Goal: Information Seeking & Learning: Learn about a topic

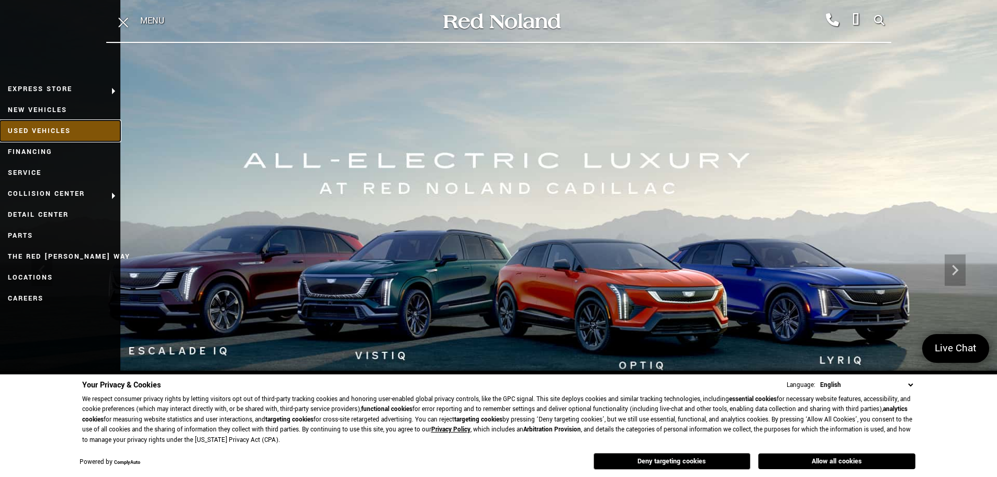
click at [57, 137] on link "Used Vehicles" at bounding box center [60, 130] width 120 height 21
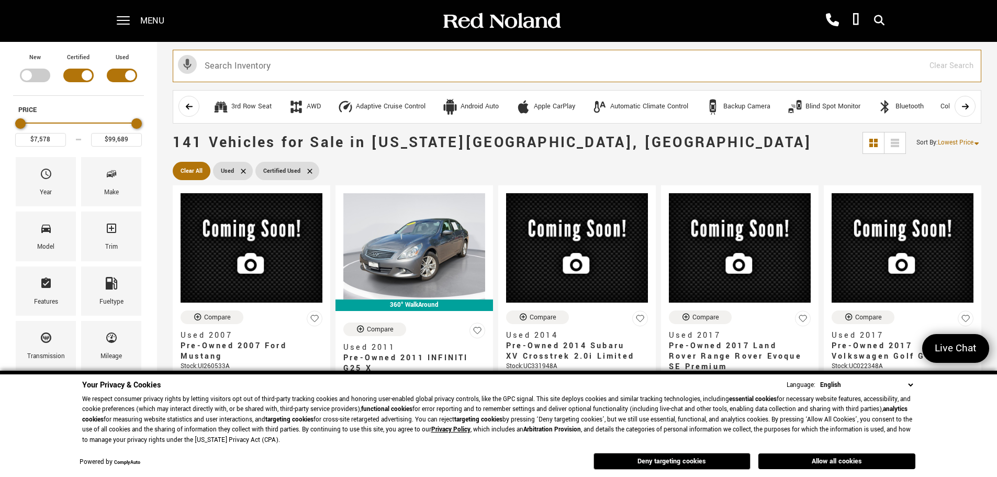
click at [355, 73] on input "text" at bounding box center [577, 66] width 809 height 32
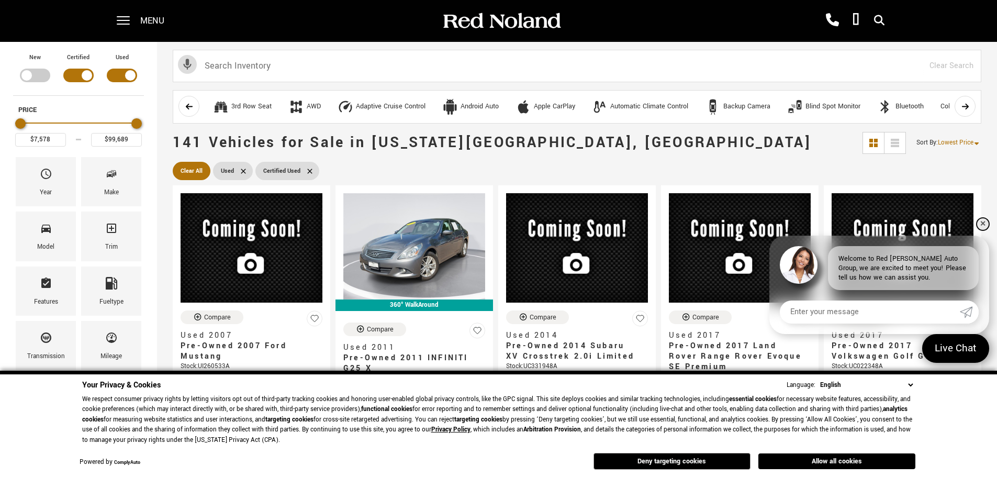
click at [981, 225] on link "✕" at bounding box center [982, 224] width 13 height 13
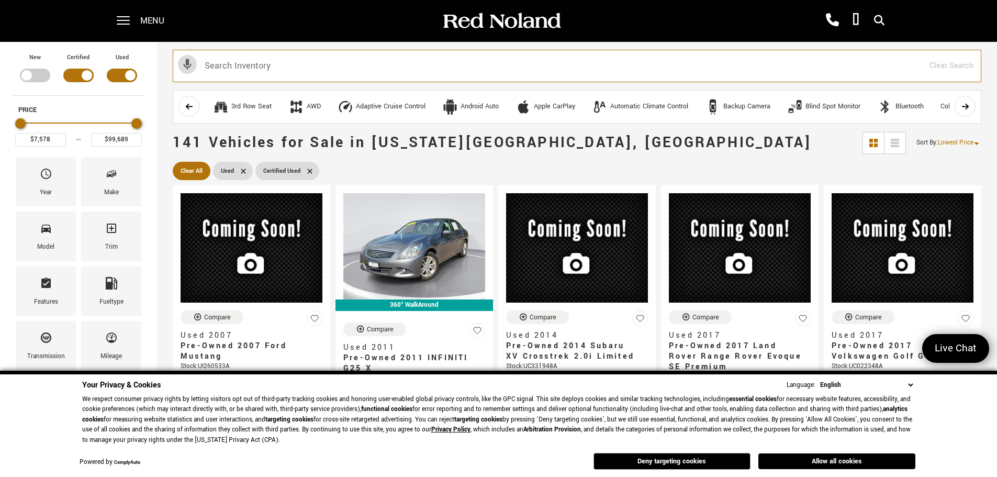
click at [268, 68] on input "text" at bounding box center [577, 66] width 809 height 32
type input "CRV"
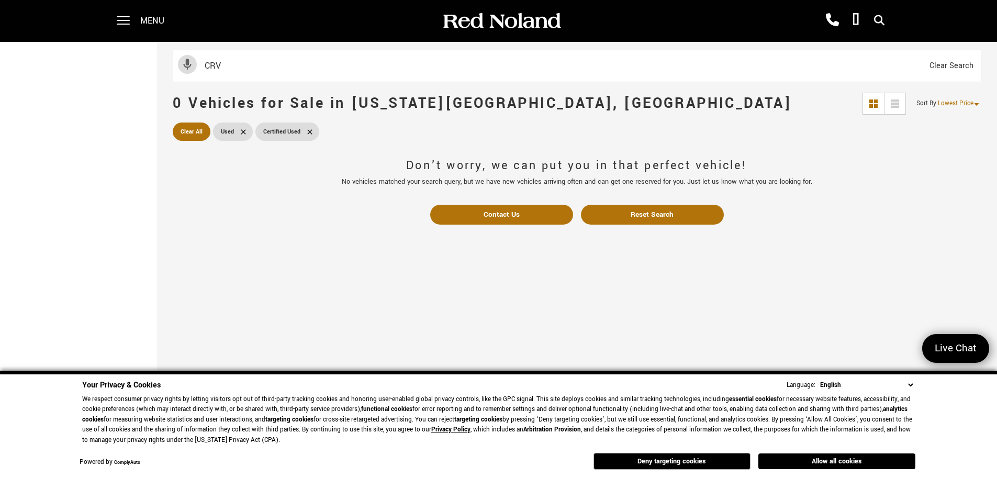
click at [960, 99] on span "Lowest Price" at bounding box center [956, 103] width 36 height 9
click at [862, 184] on p "No vehicles matched your search query, but we have new vehicles arriving often …" at bounding box center [577, 181] width 592 height 9
click at [124, 18] on span at bounding box center [123, 21] width 13 height 42
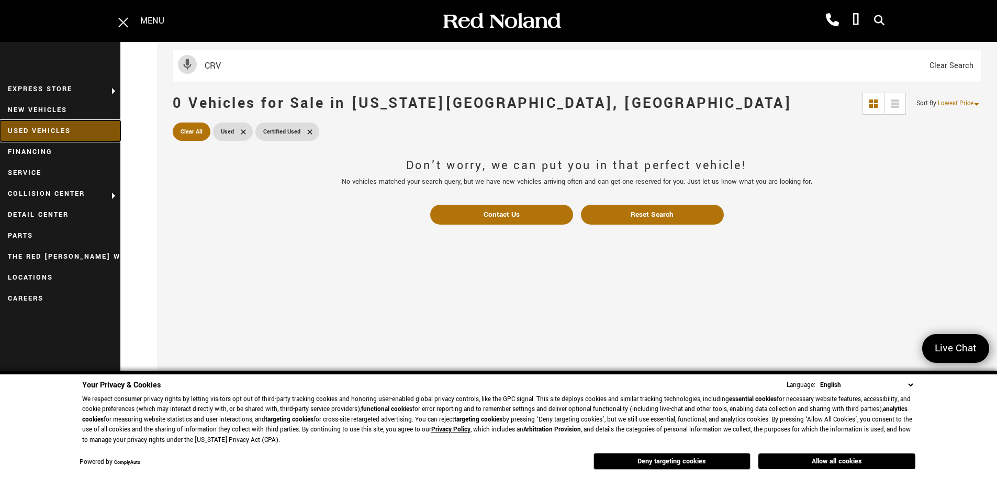
click at [63, 127] on link "Used Vehicles" at bounding box center [60, 130] width 120 height 21
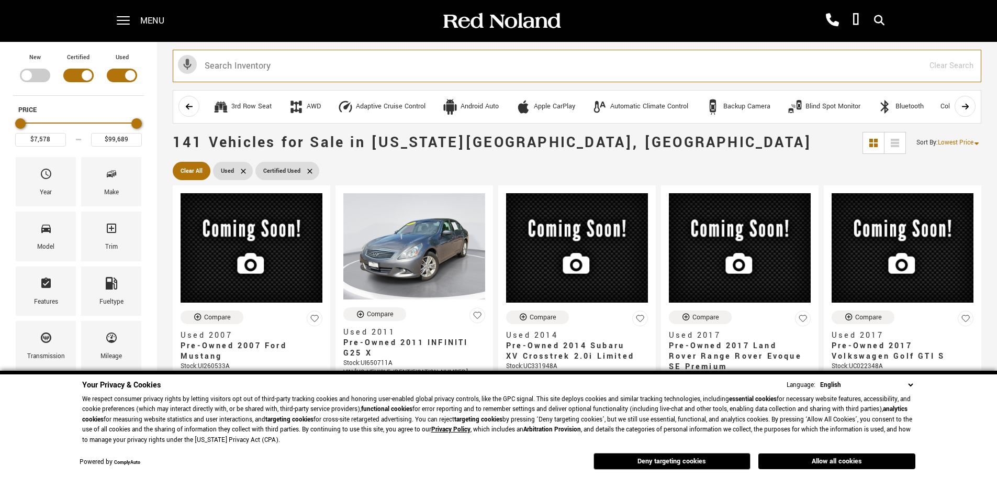
click at [424, 73] on input "text" at bounding box center [577, 66] width 809 height 32
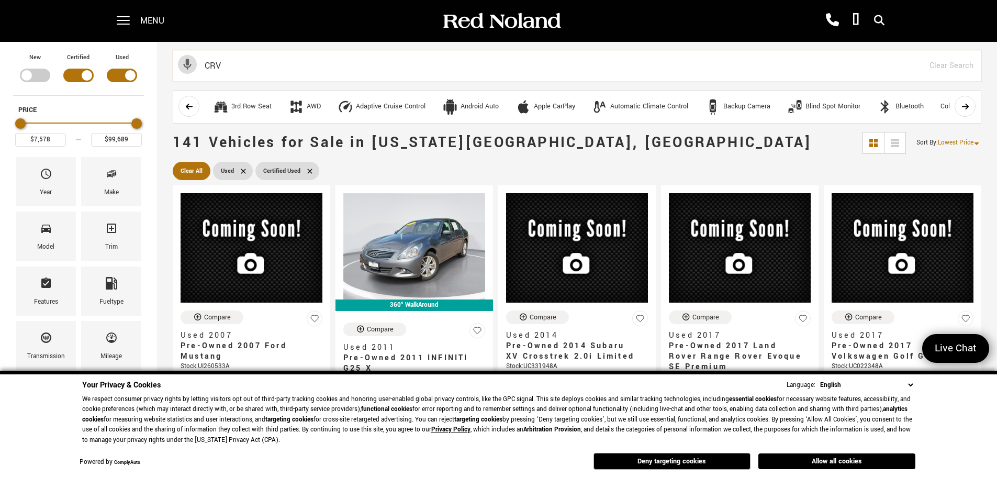
type input "CRV"
